Goal: Task Accomplishment & Management: Complete application form

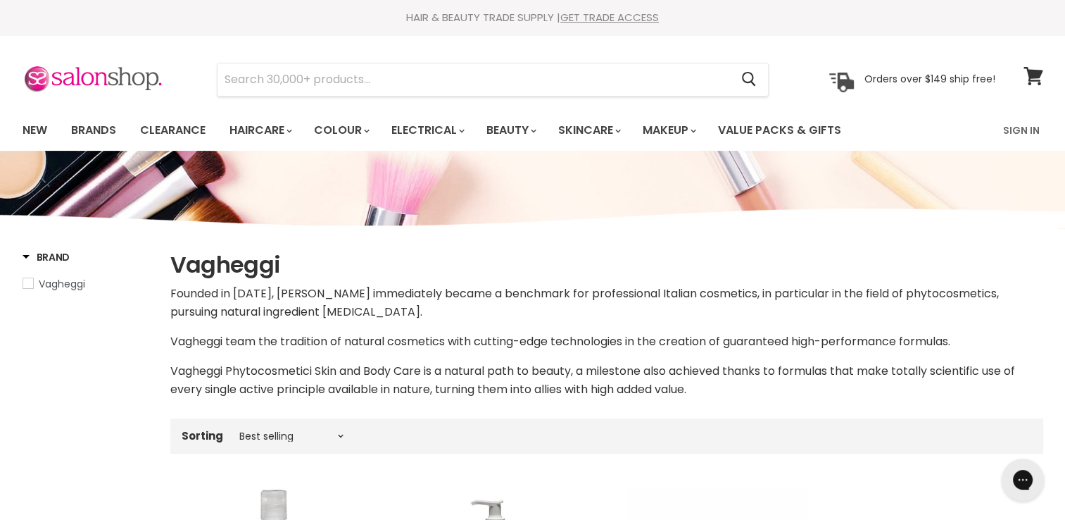
click at [32, 280] on link "Vagheggi" at bounding box center [88, 283] width 130 height 15
click at [606, 16] on link "GET TRADE ACCESS" at bounding box center [609, 17] width 99 height 15
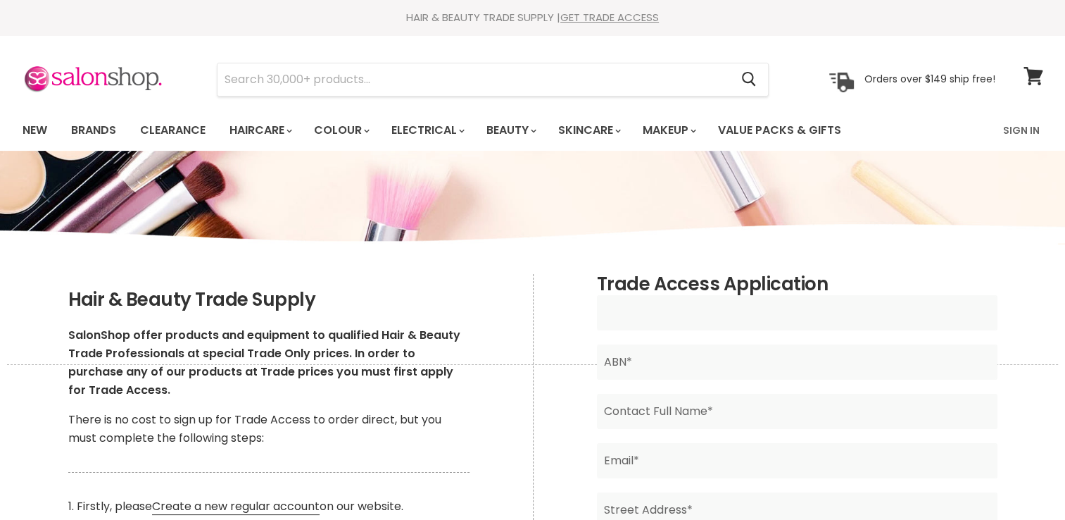
click at [698, 314] on input "Main content" at bounding box center [797, 312] width 401 height 35
type input "Soluna Luxe"
click at [645, 368] on input "Main content" at bounding box center [797, 361] width 401 height 35
click at [612, 8] on div "HAIR & BEAUTY TRADE SUPPLY | GET TRADE ACCESS HAIR & BEAUTY TRADE SUPPLY | GET …" at bounding box center [532, 17] width 1065 height 35
click at [592, 18] on link "GET TRADE ACCESS" at bounding box center [609, 17] width 99 height 15
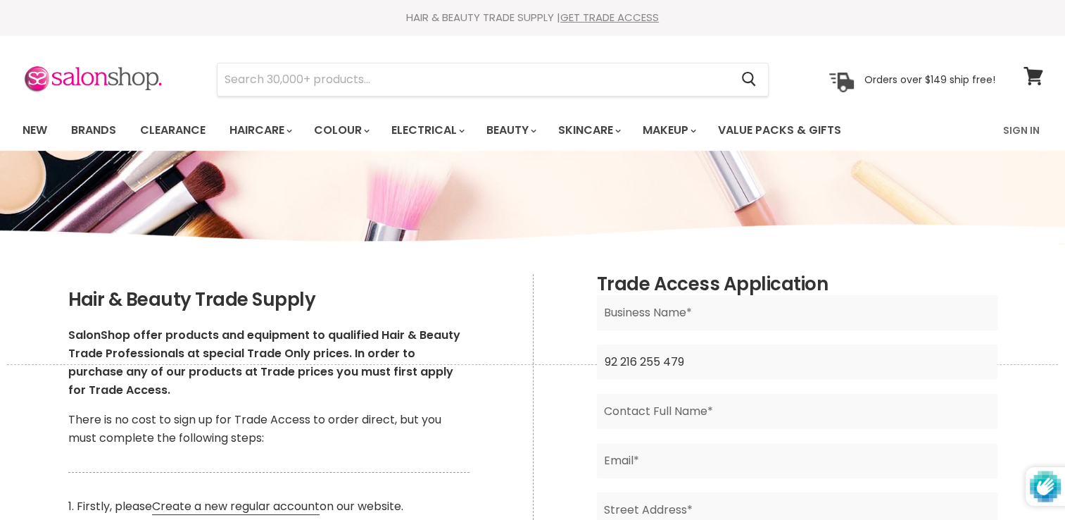
type input "92 216 255 479"
drag, startPoint x: 650, startPoint y: 311, endPoint x: 637, endPoint y: 315, distance: 13.8
click at [650, 311] on input "Main content" at bounding box center [797, 312] width 401 height 35
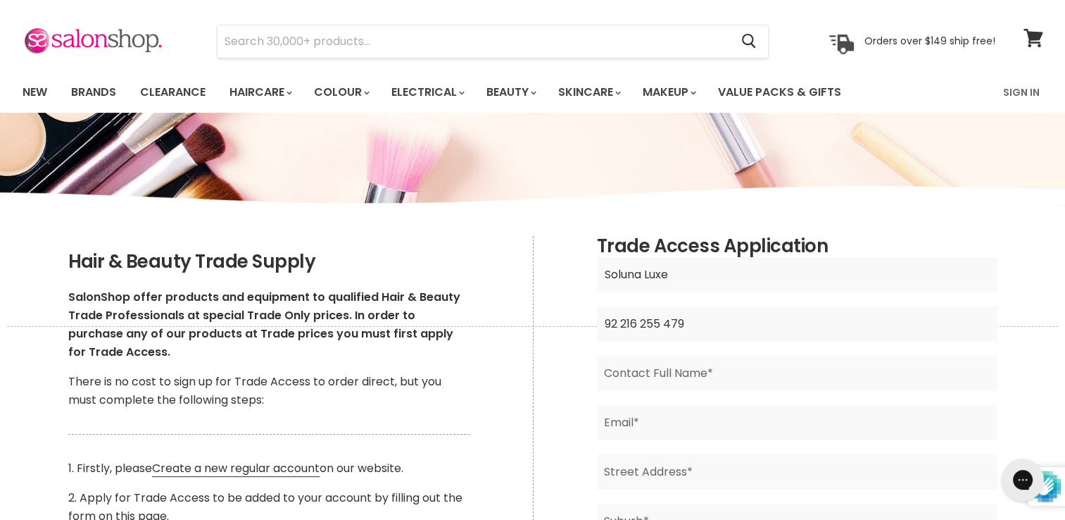
scroll to position [70, 0]
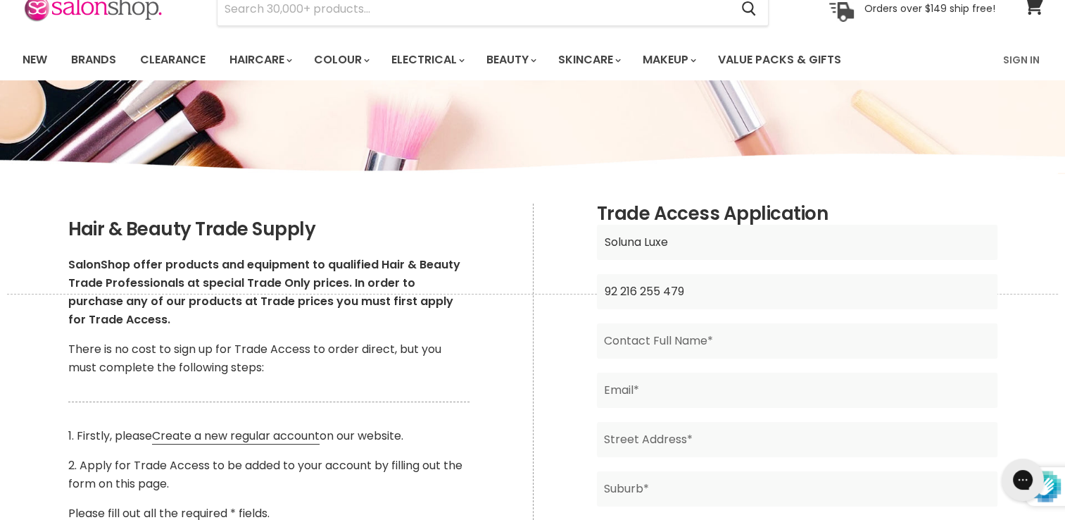
type input "Soluna Luxe"
click at [648, 341] on input "Main content" at bounding box center [797, 340] width 401 height 35
type input "Allison Garcia"
type input "allisonvgarcia@outlook.com"
click at [860, 350] on input "Allison Garcia" at bounding box center [797, 340] width 401 height 35
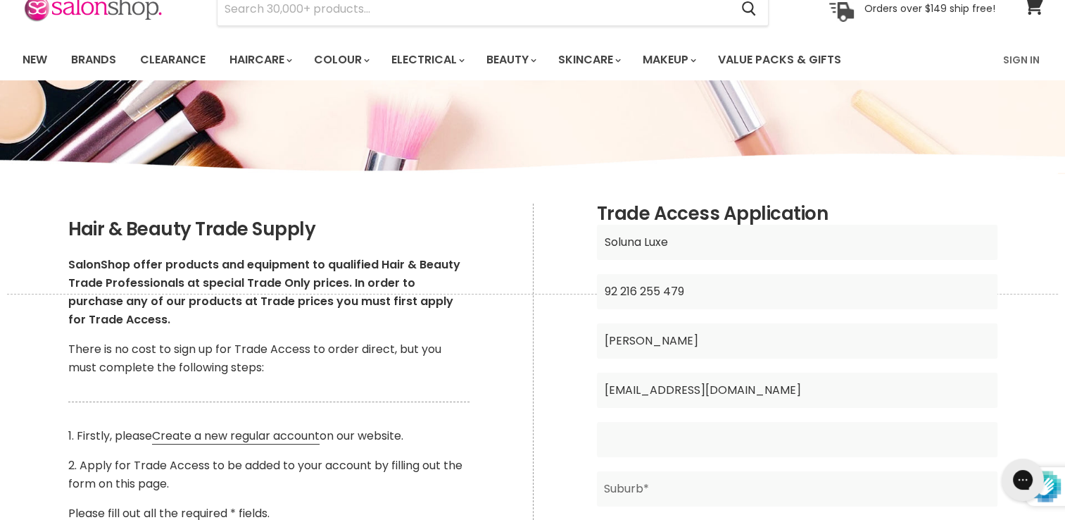
click at [645, 442] on input "Main content" at bounding box center [797, 439] width 401 height 35
click at [645, 442] on input "9 Ma" at bounding box center [797, 439] width 401 height 35
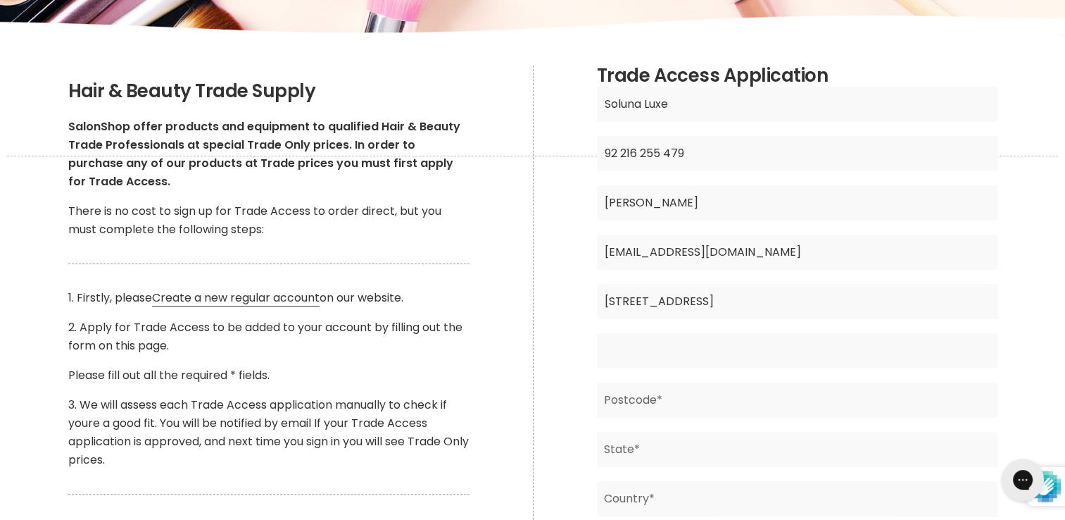
scroll to position [211, 0]
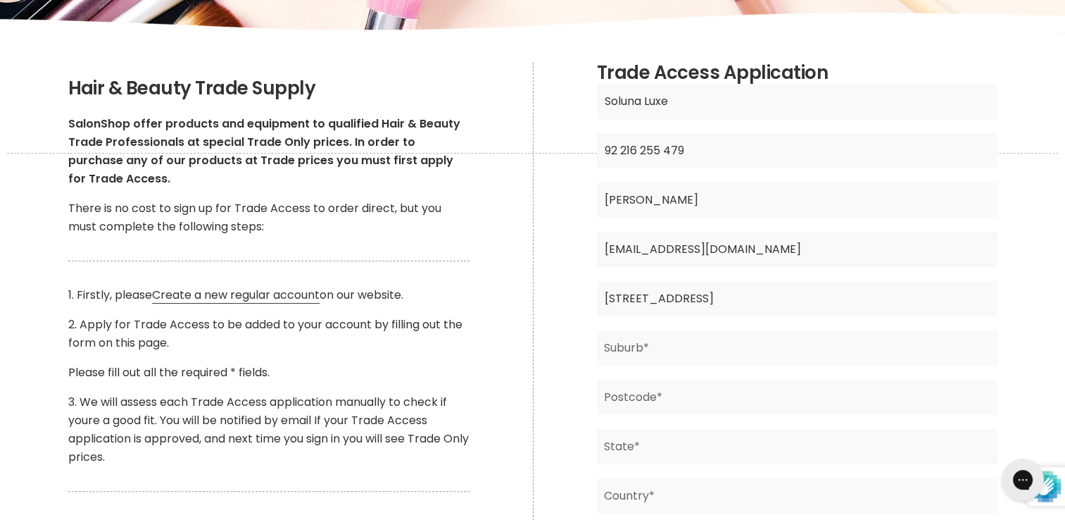
click at [708, 288] on input "9 MACMILLAN AVE" at bounding box center [797, 298] width 401 height 35
type input "9 MACMILLAN AVE"
type input "g"
type input "GREENVALE"
type input "3059"
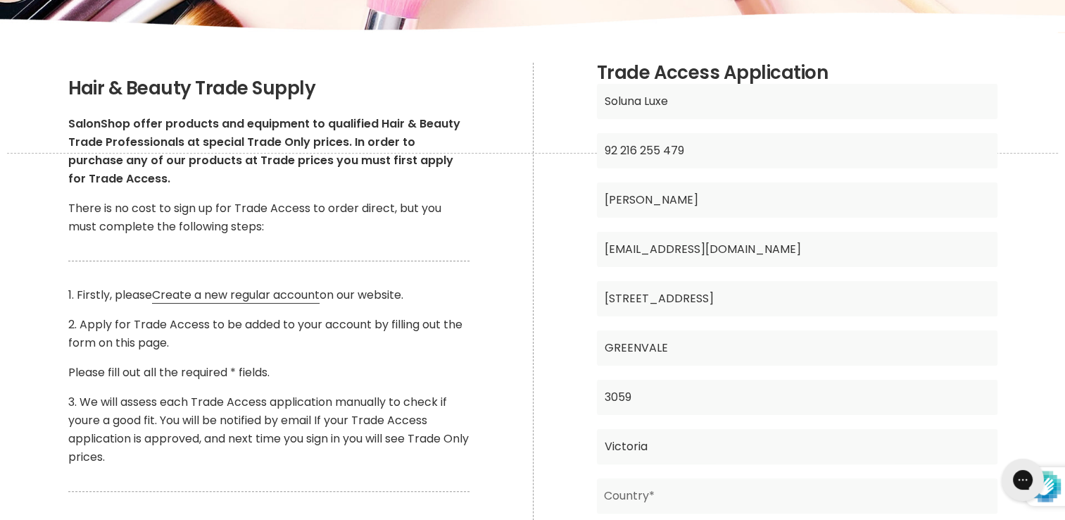
type input "Victoria"
type input "Australia"
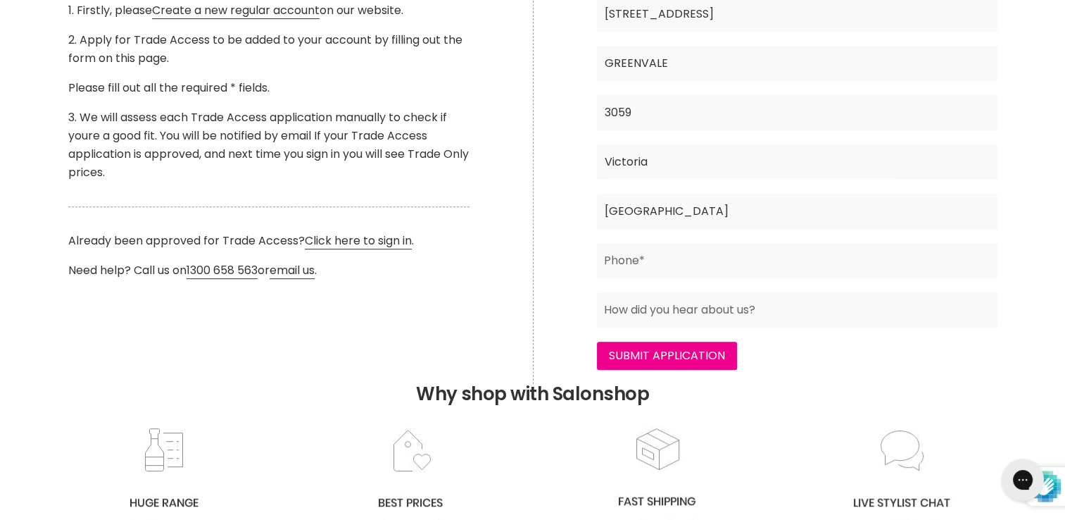
click at [767, 210] on input "Australia" at bounding box center [797, 211] width 401 height 35
click at [901, 270] on input "Main content" at bounding box center [797, 260] width 401 height 35
type input "0435278637"
click at [1001, 387] on h2 "Why shop with Salonshop" at bounding box center [532, 146] width 1051 height 557
click at [717, 303] on input "Main content" at bounding box center [797, 309] width 401 height 35
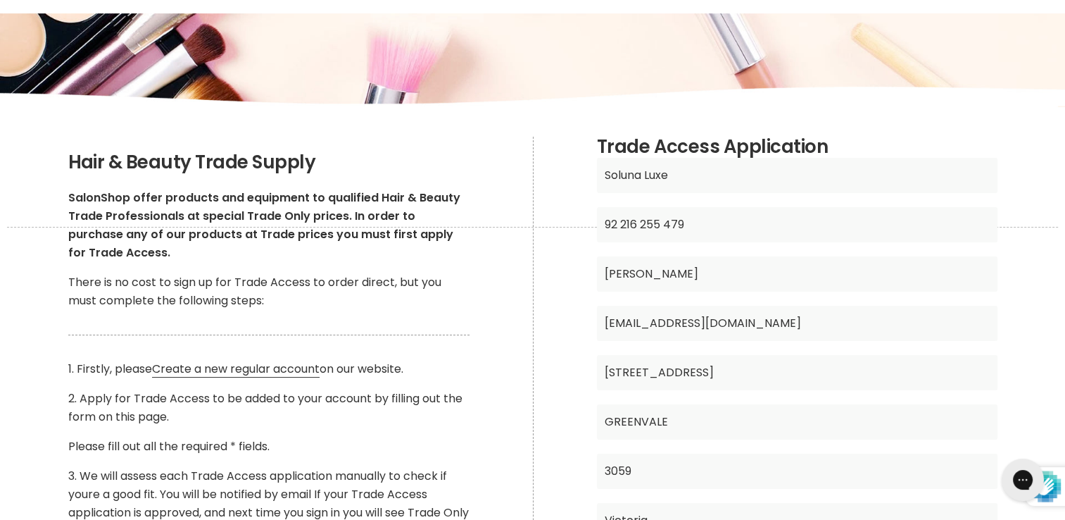
scroll to position [214, 0]
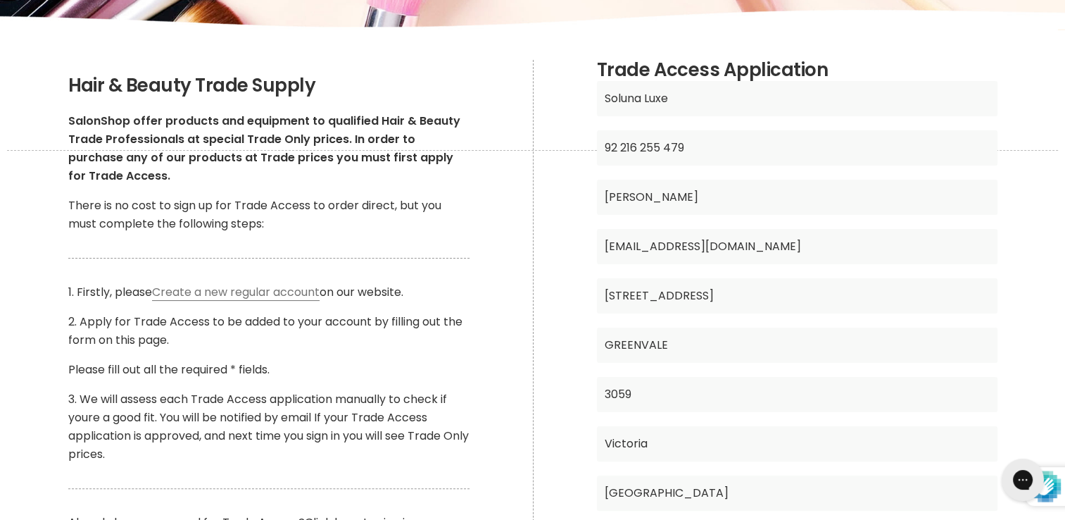
type input "Internet search"
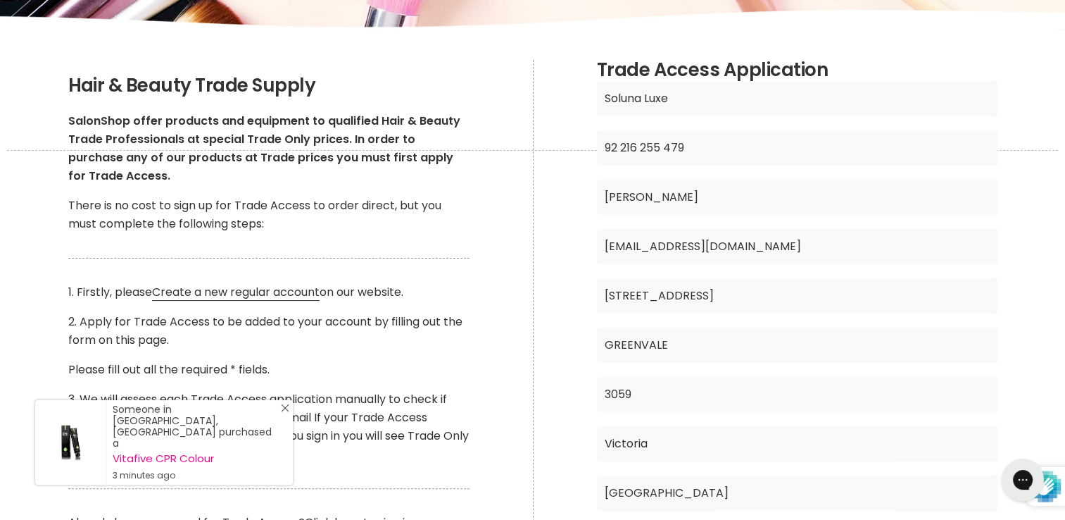
click at [282, 412] on icon "Close Icon" at bounding box center [285, 407] width 8 height 8
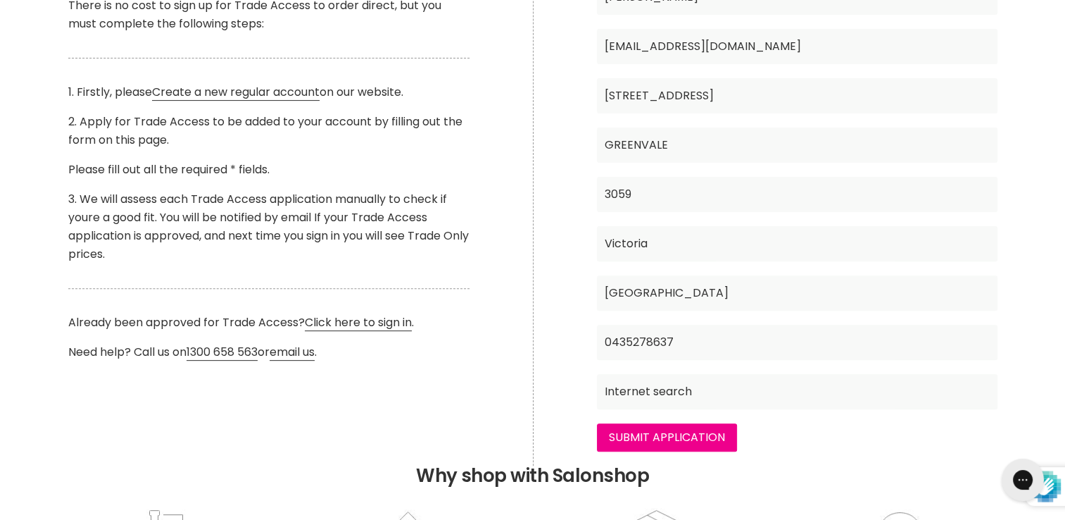
scroll to position [422, 0]
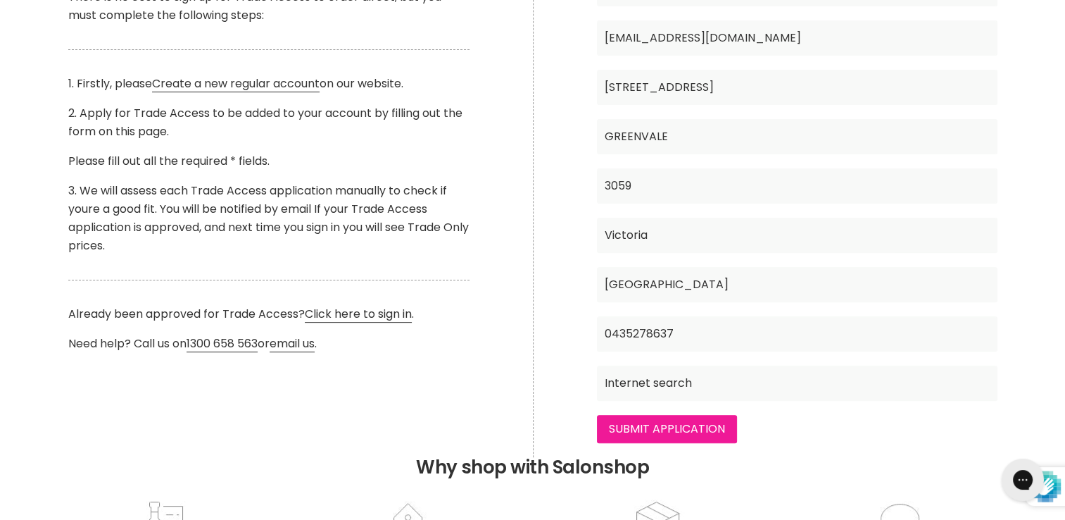
click at [685, 427] on input "Submit Application" at bounding box center [667, 429] width 140 height 28
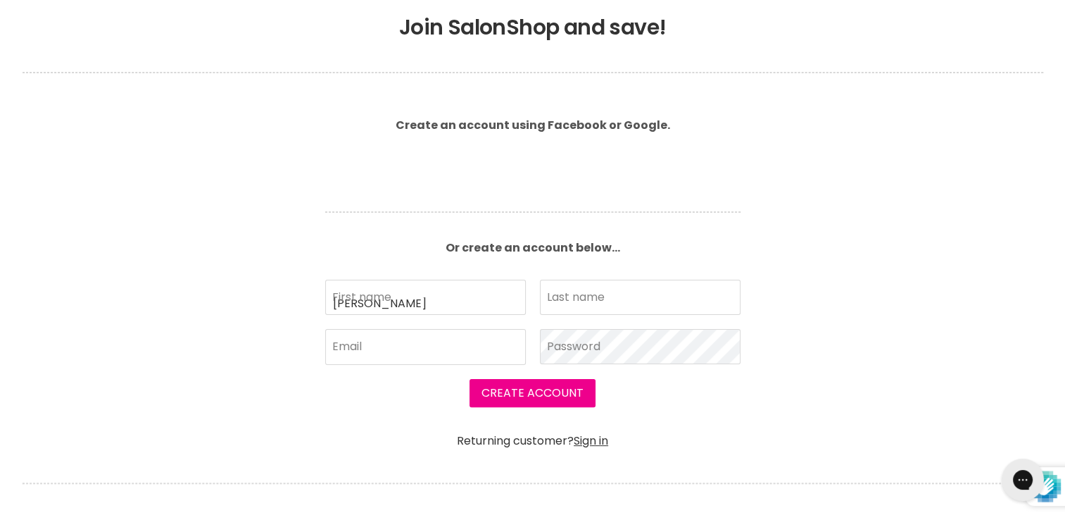
type input "Allison"
type input "Garcia"
type input "allisonvgarcia@outlook.com"
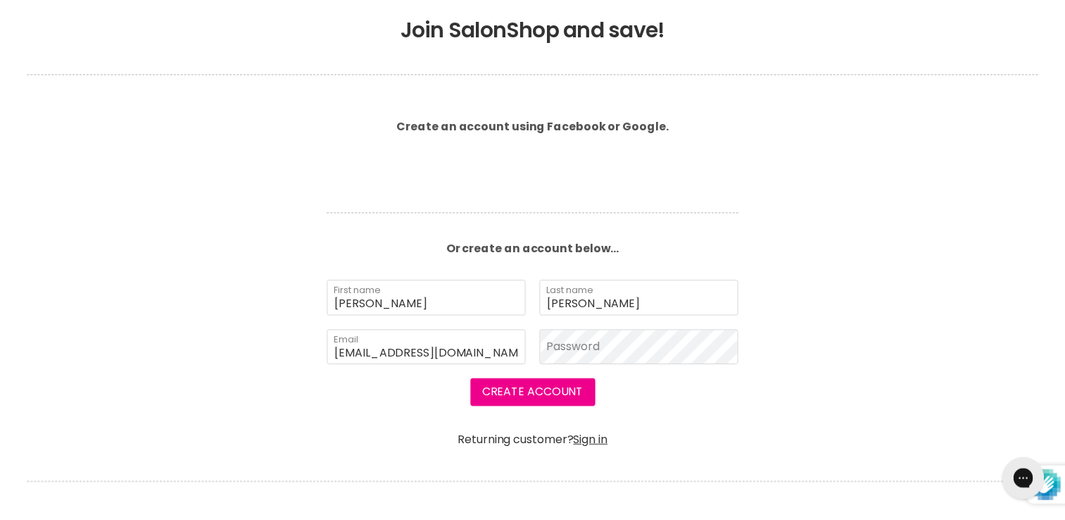
scroll to position [282, 0]
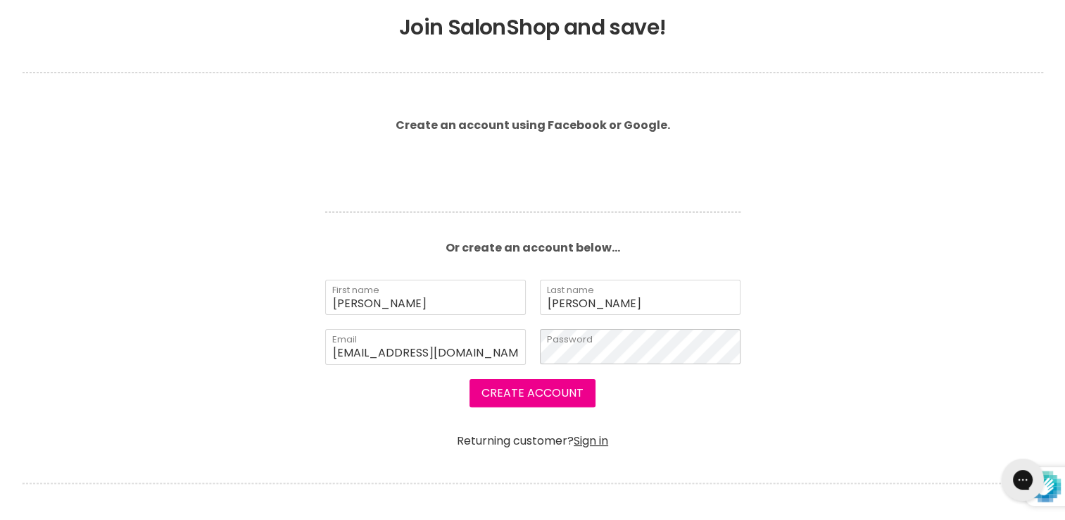
click at [470, 379] on button "Create Account" at bounding box center [533, 393] width 126 height 28
click at [558, 387] on button "Create Account" at bounding box center [533, 393] width 126 height 28
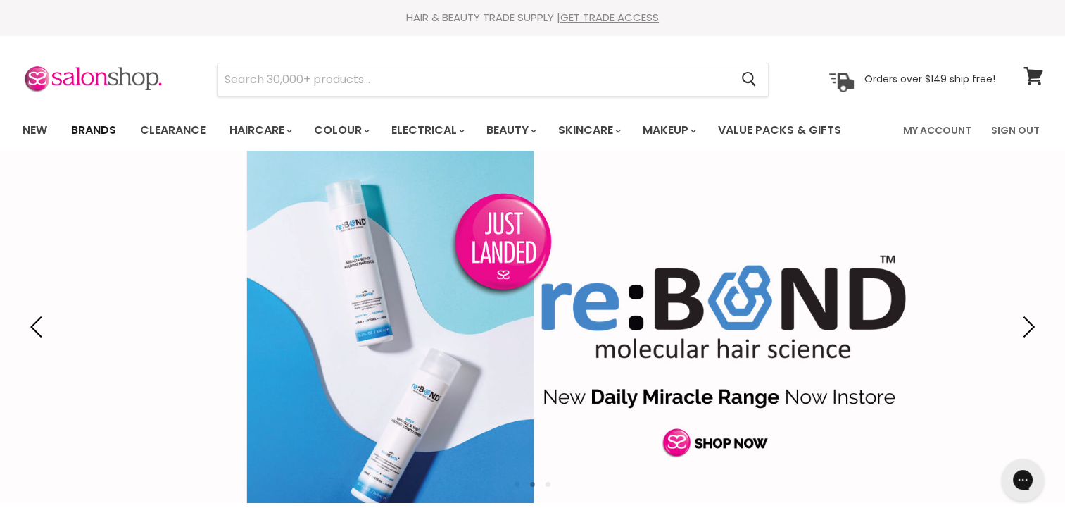
click at [93, 130] on link "Brands" at bounding box center [94, 130] width 66 height 30
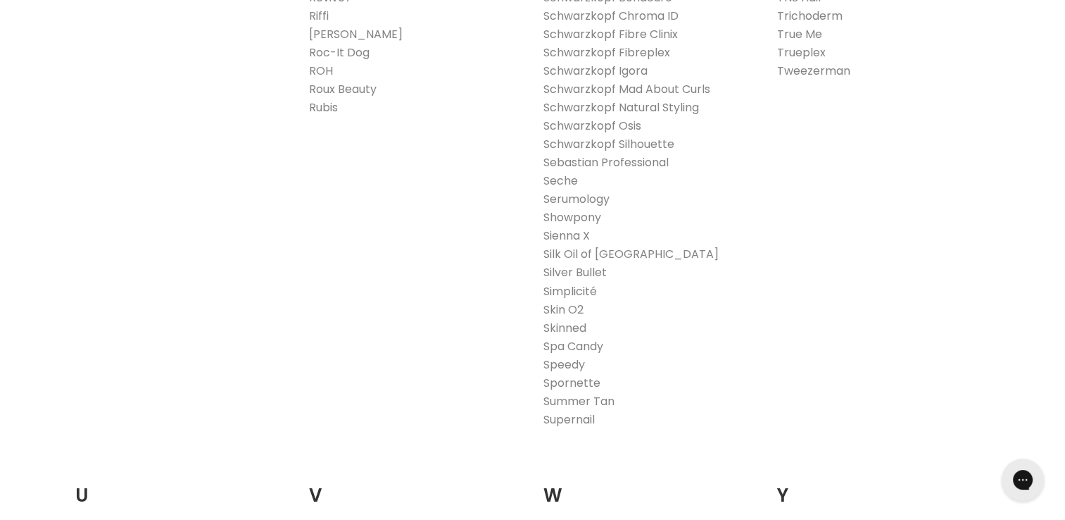
scroll to position [2746, 0]
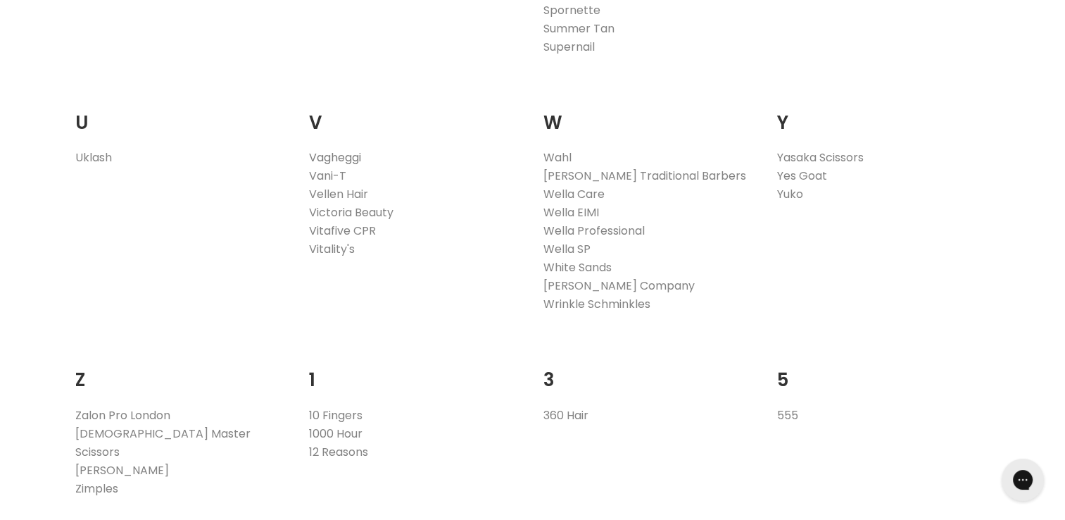
click at [341, 160] on link "Vagheggi" at bounding box center [335, 157] width 52 height 16
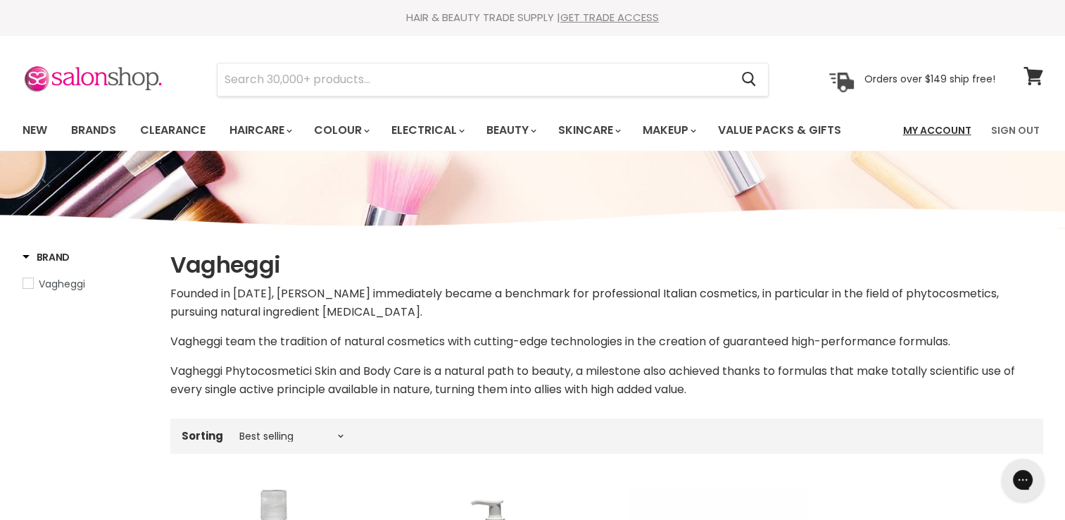
click at [966, 130] on link "My Account" at bounding box center [937, 130] width 85 height 30
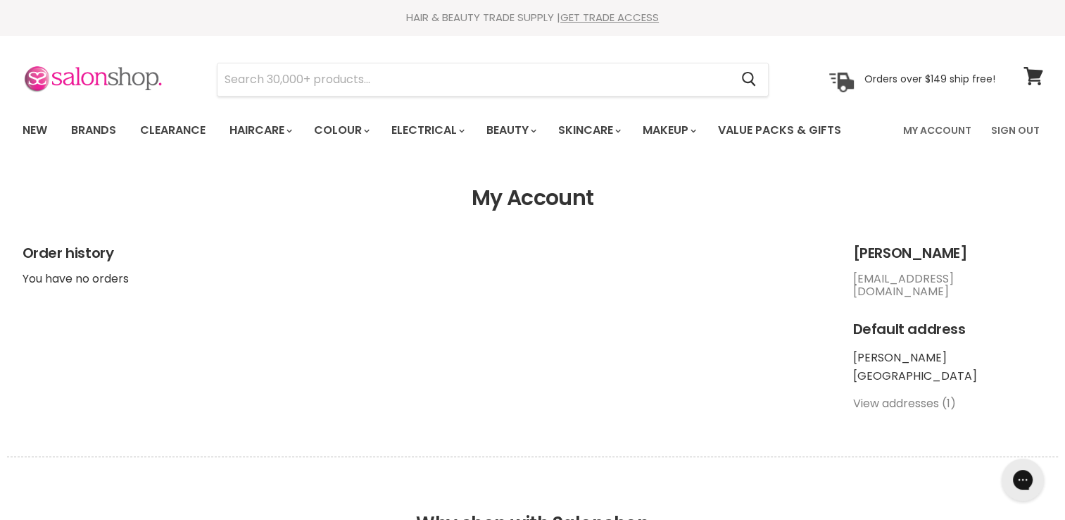
click at [99, 78] on img at bounding box center [93, 80] width 141 height 30
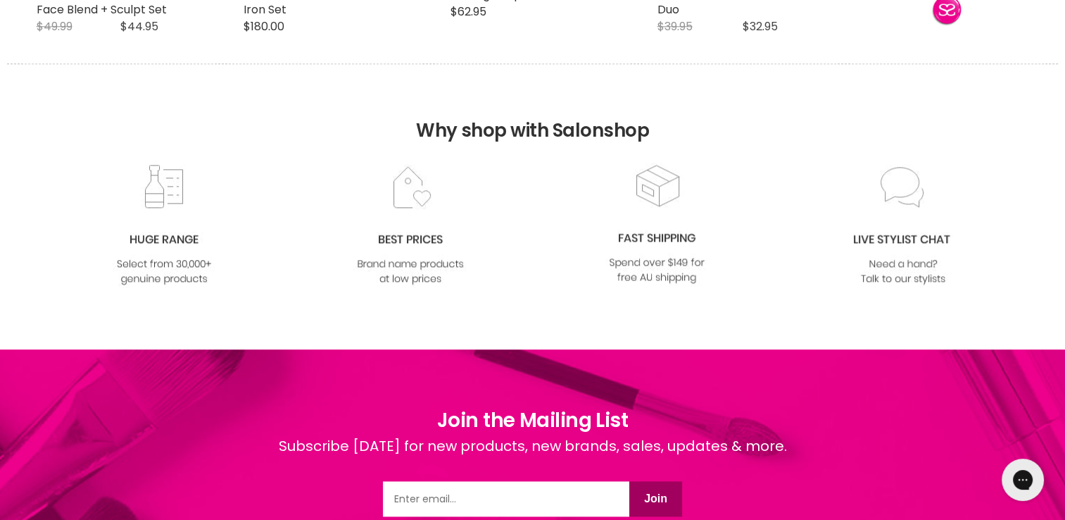
scroll to position [1941, 0]
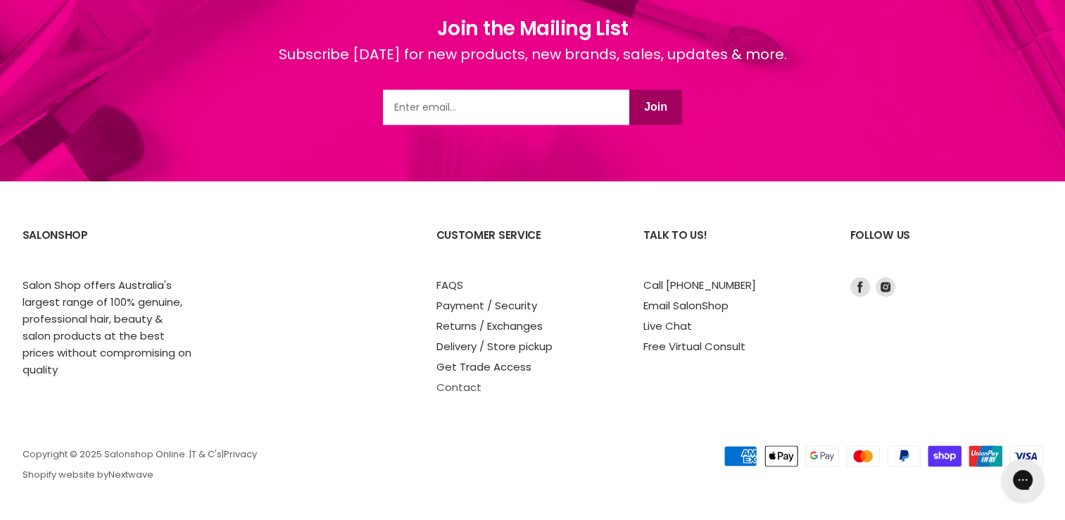
click at [451, 384] on link "Contact" at bounding box center [459, 387] width 45 height 15
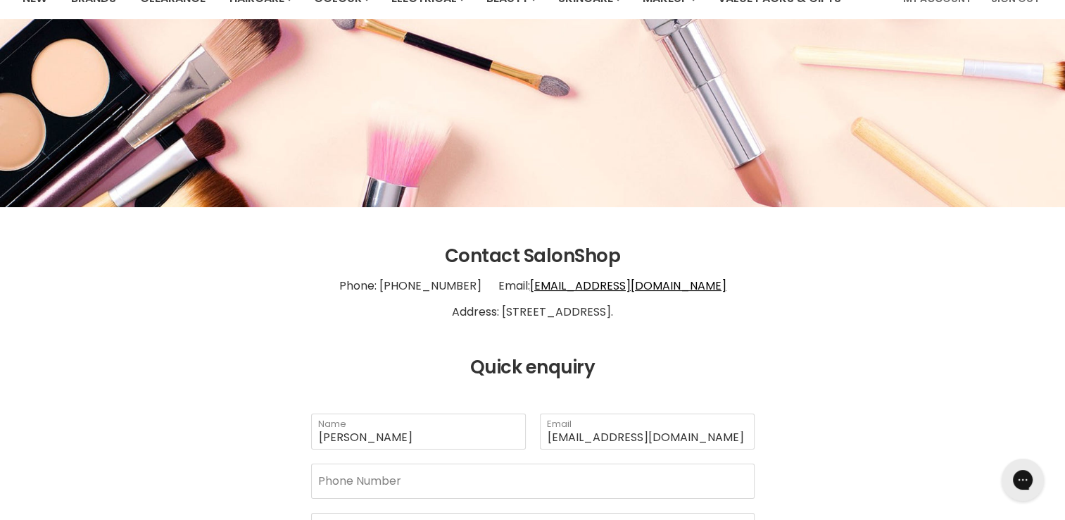
scroll to position [141, 0]
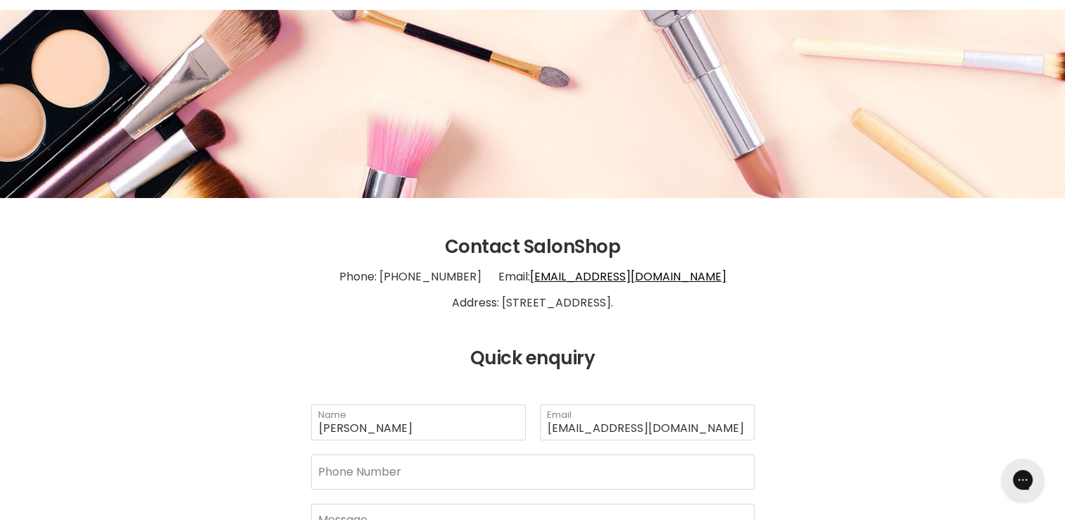
drag, startPoint x: 677, startPoint y: 303, endPoint x: 458, endPoint y: 307, distance: 219.7
click at [458, 307] on p "Phone: 1300 658 563 Email: info@salonshoponline.com.au Address: 1/21 Trinder Av…" at bounding box center [533, 290] width 1021 height 65
click at [739, 327] on header "Contact SalonShop Phone: 1300 658 563 Email: info@salonshoponline.com.au Addres…" at bounding box center [533, 303] width 1056 height 133
drag, startPoint x: 656, startPoint y: 300, endPoint x: 456, endPoint y: 299, distance: 199.3
click at [456, 299] on p "Phone: 1300 658 563 Email: info@salonshoponline.com.au Address: 1/21 Trinder Av…" at bounding box center [533, 290] width 1021 height 65
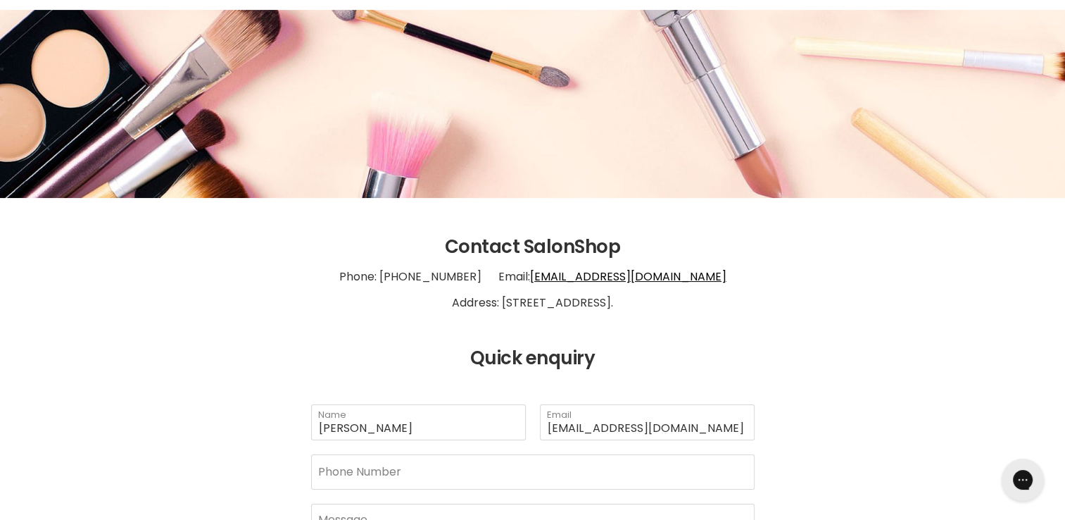
copy p "1/21 Trinder Ave Maroochydore 4558"
drag, startPoint x: 215, startPoint y: 291, endPoint x: 243, endPoint y: 234, distance: 63.6
click at [214, 290] on p "Phone: 1300 658 563 Email: info@salonshoponline.com.au Address: 1/21 Trinder Av…" at bounding box center [533, 290] width 1021 height 65
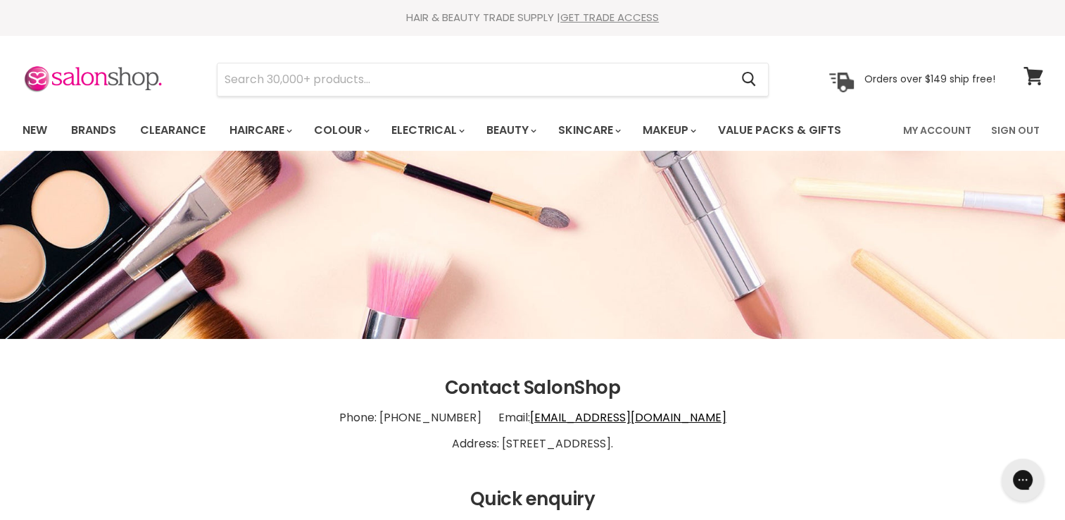
click at [215, 30] on div "HAIR & BEAUTY TRADE SUPPLY | GET TRADE ACCESS HAIR & BEAUTY TRADE SUPPLY | GET …" at bounding box center [532, 17] width 1065 height 35
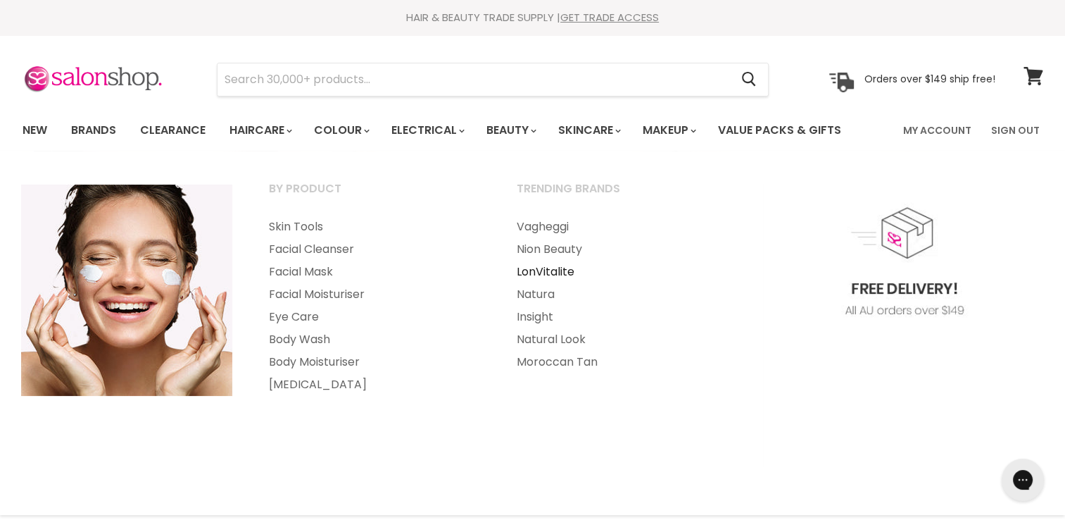
click at [537, 271] on link "LonVitalite" at bounding box center [621, 272] width 245 height 23
click at [539, 256] on link "Nion Beauty" at bounding box center [621, 249] width 245 height 23
click at [541, 297] on link "Natura" at bounding box center [621, 294] width 245 height 23
click at [526, 318] on link "Insight" at bounding box center [621, 317] width 245 height 23
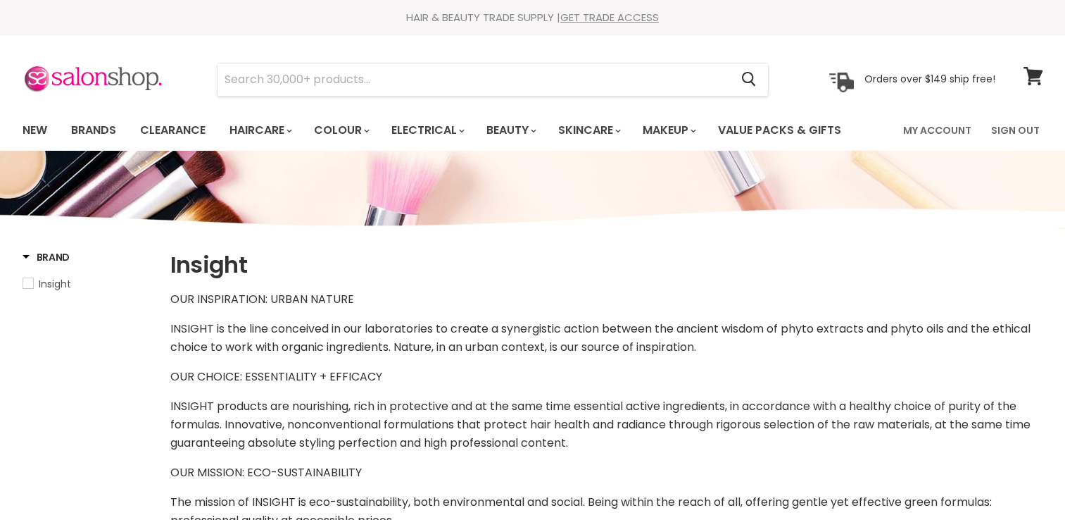
select select "manual"
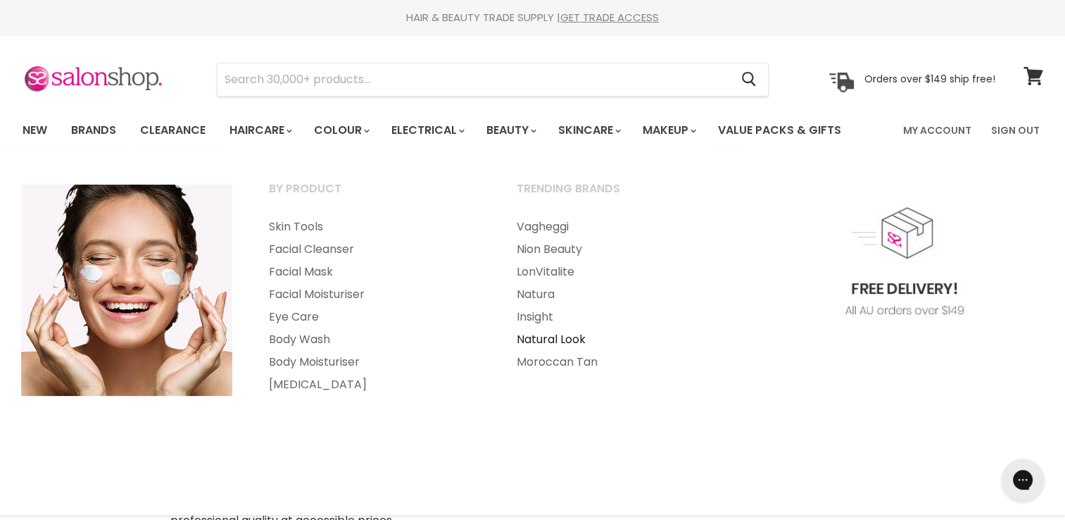
click at [535, 339] on link "Natural Look" at bounding box center [621, 339] width 245 height 23
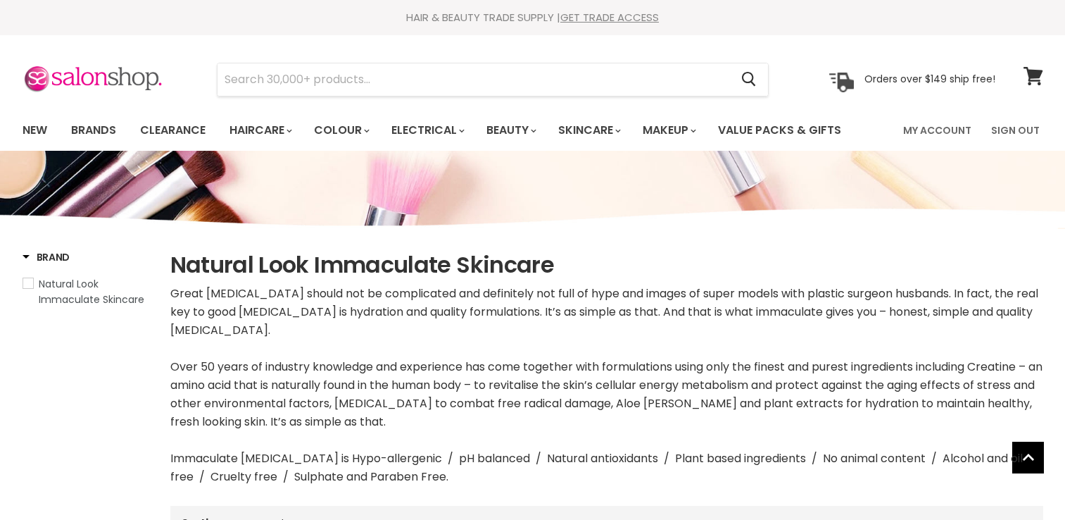
select select "manual"
